Goal: Task Accomplishment & Management: Manage account settings

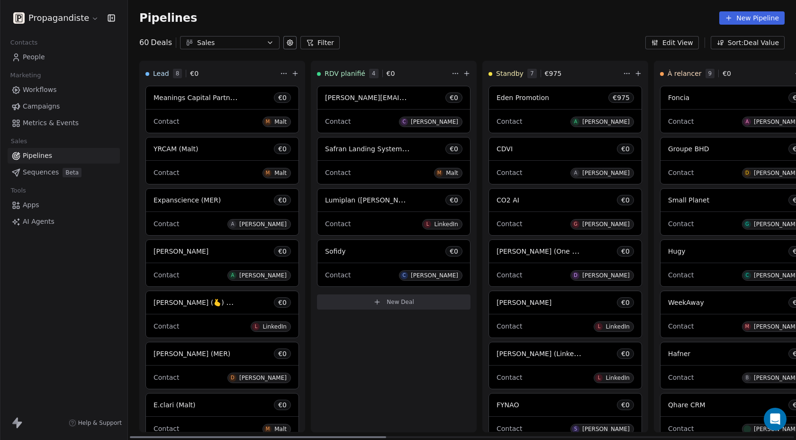
scroll to position [92, 0]
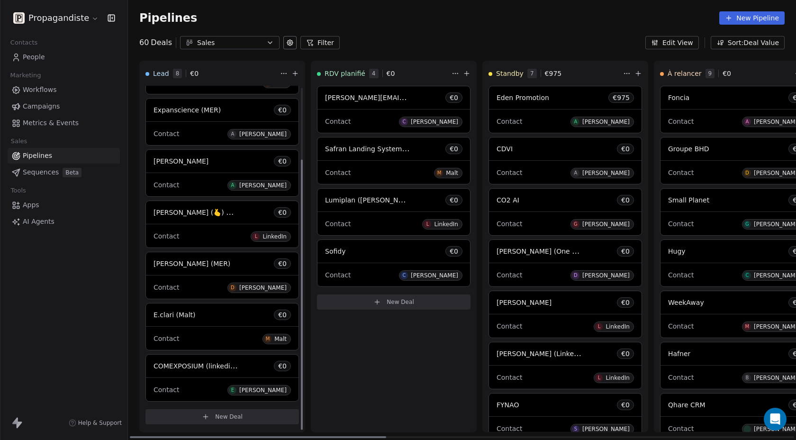
click at [202, 419] on icon at bounding box center [206, 417] width 8 height 8
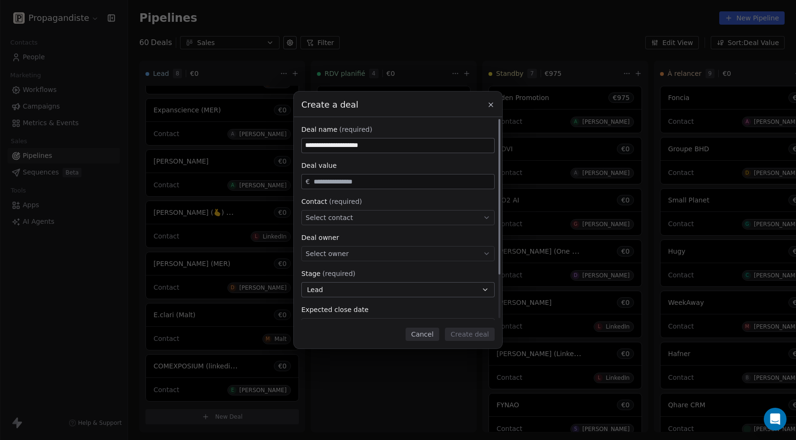
type input "**********"
click at [324, 216] on span "Select contact" at bounding box center [328, 217] width 47 height 9
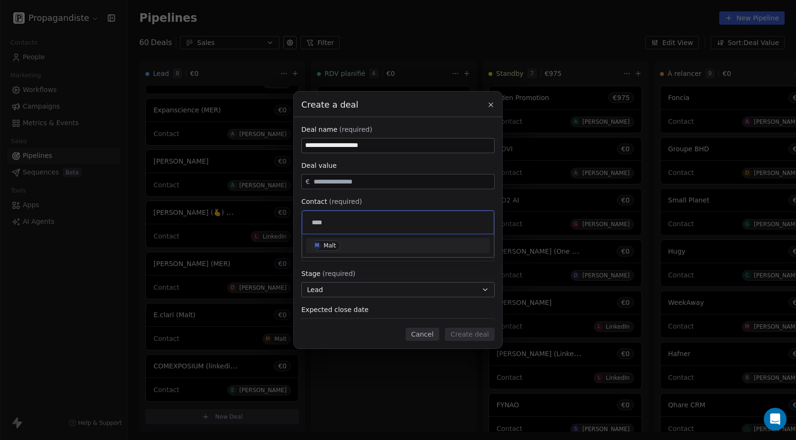
type input "****"
click at [323, 246] on div "Malt" at bounding box center [329, 245] width 12 height 7
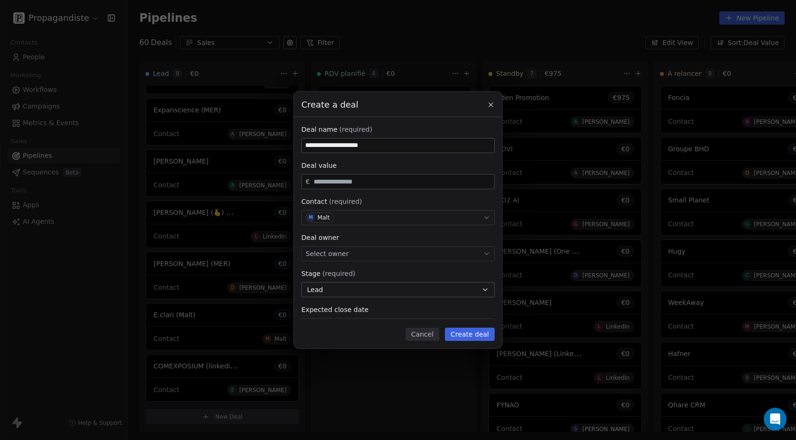
click at [463, 334] on button "Create deal" at bounding box center [470, 333] width 50 height 13
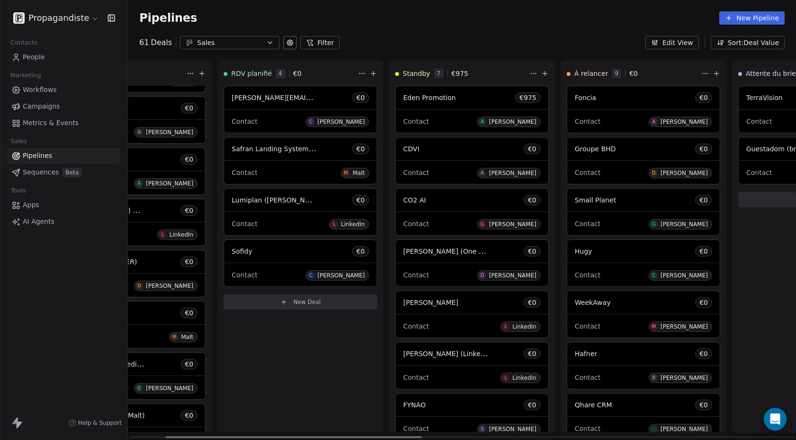
scroll to position [0, 170]
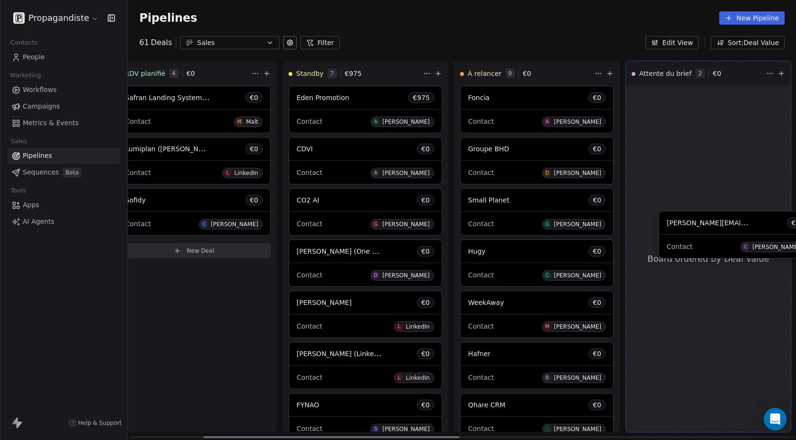
drag, startPoint x: 193, startPoint y: 94, endPoint x: 680, endPoint y: 215, distance: 501.7
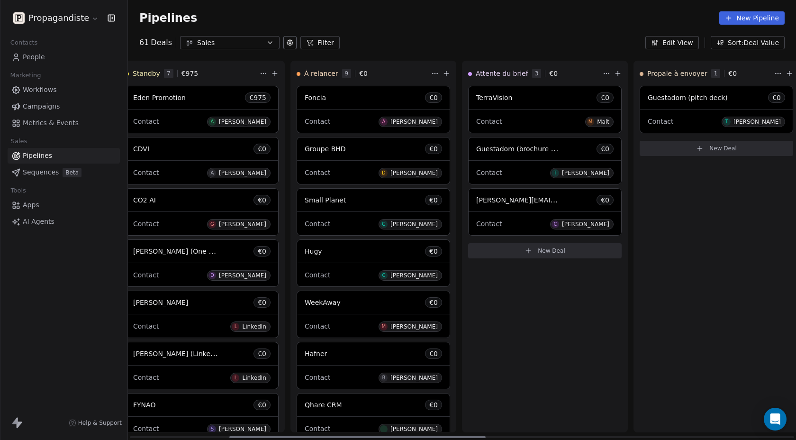
scroll to position [0, 120]
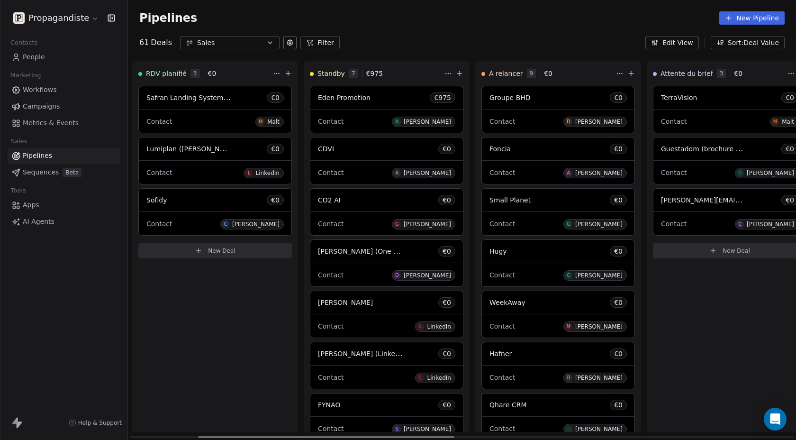
scroll to position [0, 178]
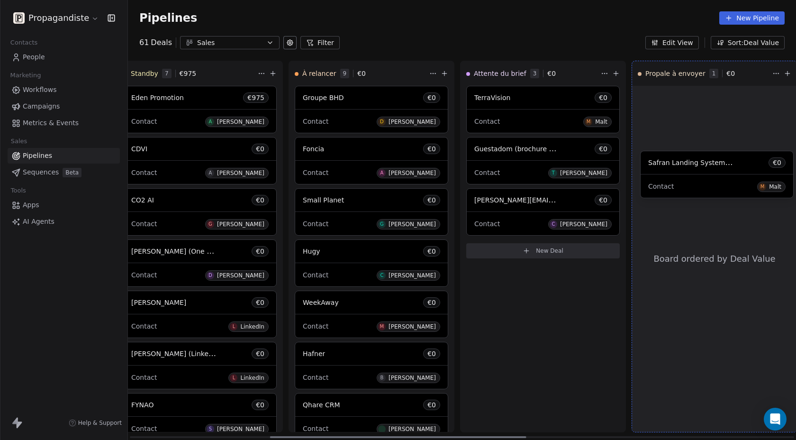
drag, startPoint x: 166, startPoint y: 108, endPoint x: 663, endPoint y: 175, distance: 501.7
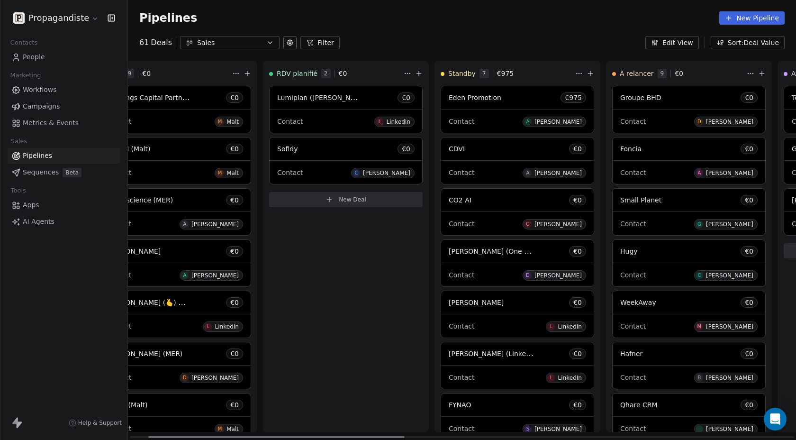
scroll to position [0, 563]
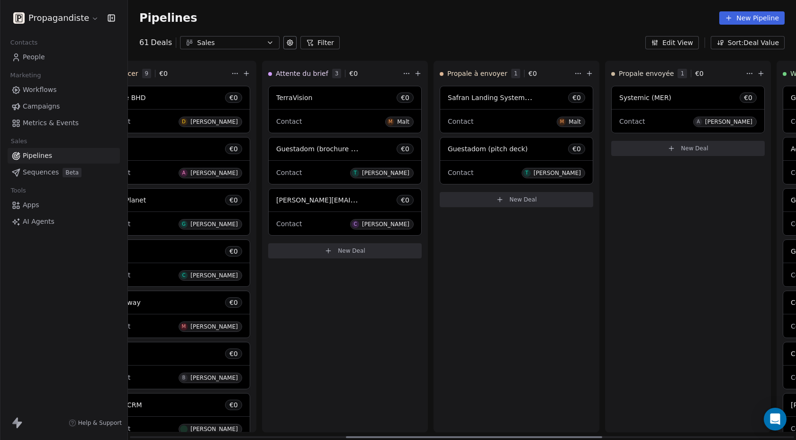
click at [340, 109] on div "Contact M Malt" at bounding box center [345, 120] width 153 height 23
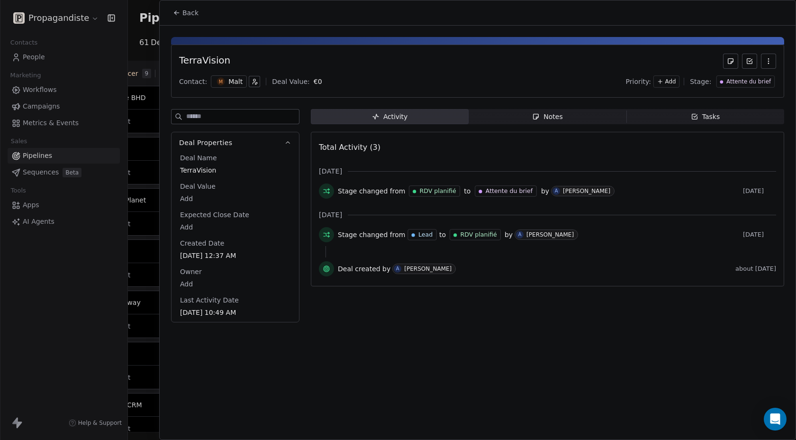
click at [216, 170] on span "TerraVision" at bounding box center [235, 169] width 110 height 9
click at [229, 172] on span "TerraVision" at bounding box center [234, 170] width 109 height 9
type textarea "**********"
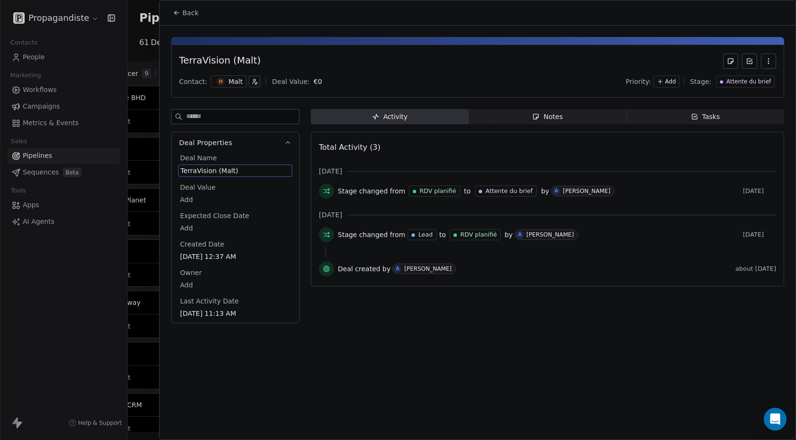
click at [144, 59] on div at bounding box center [398, 220] width 796 height 440
